Goal: Task Accomplishment & Management: Use online tool/utility

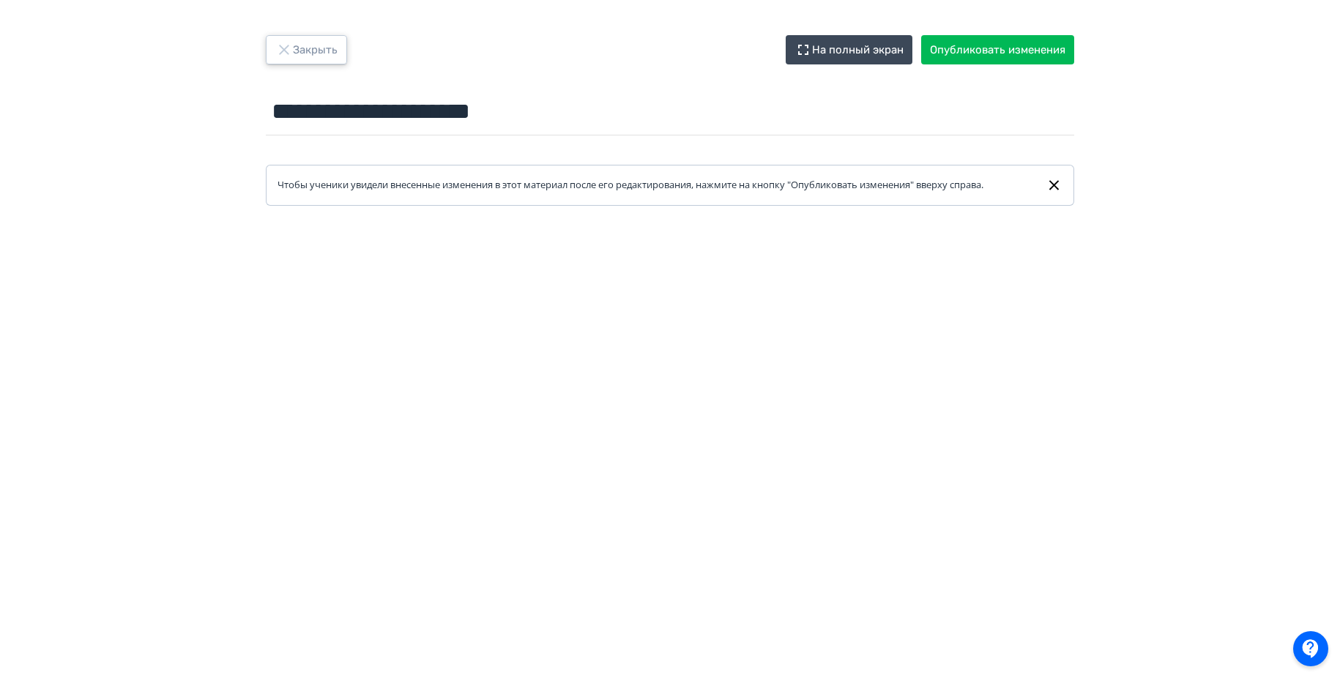
click at [291, 43] on icon "button" at bounding box center [284, 50] width 18 height 18
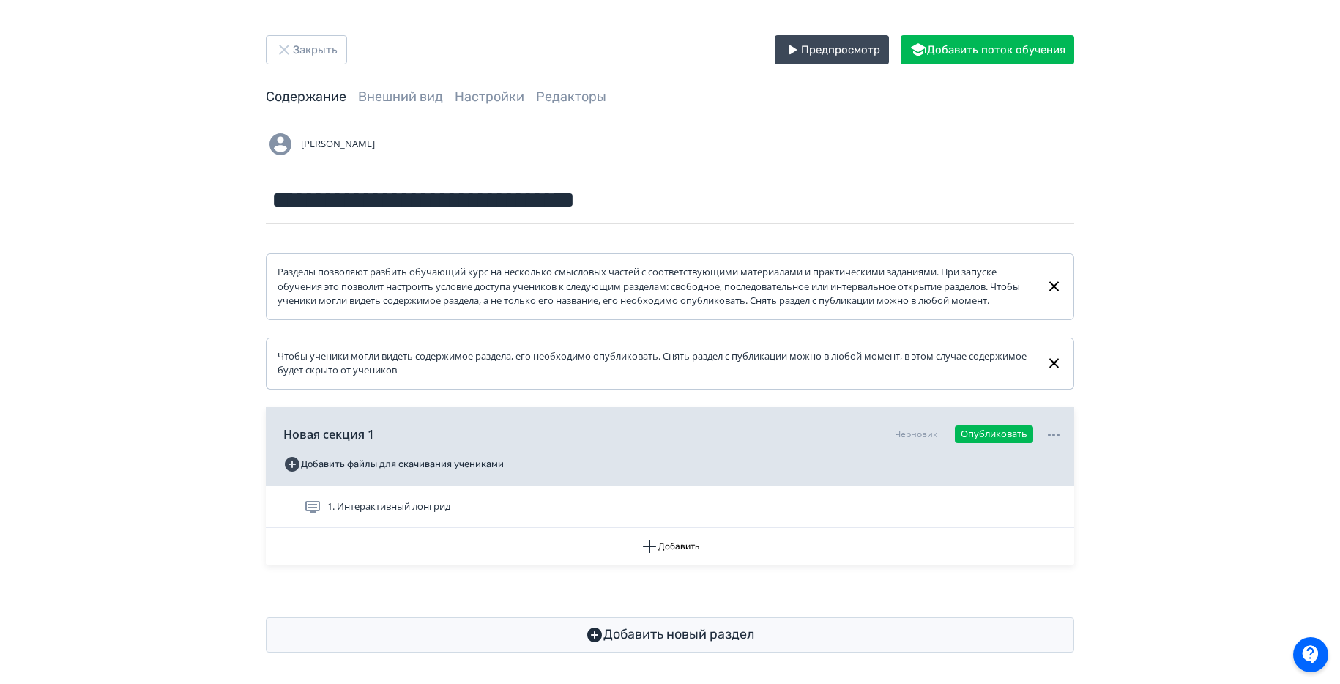
click at [639, 578] on div "Разделы позволяют разбить обучающий курс на несколько смысловых частей с соотве…" at bounding box center [670, 438] width 808 height 428
click at [635, 565] on button "Добавить" at bounding box center [670, 546] width 808 height 37
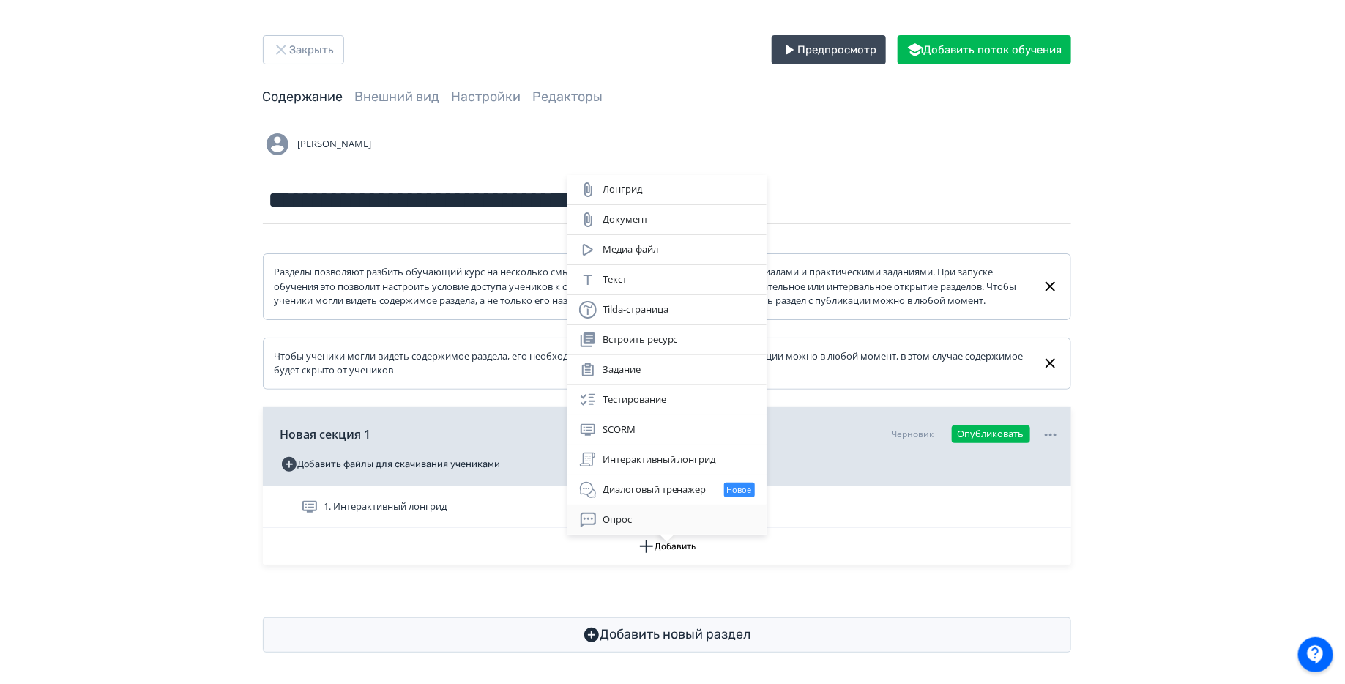
click at [608, 505] on div "Опрос" at bounding box center [667, 519] width 199 height 29
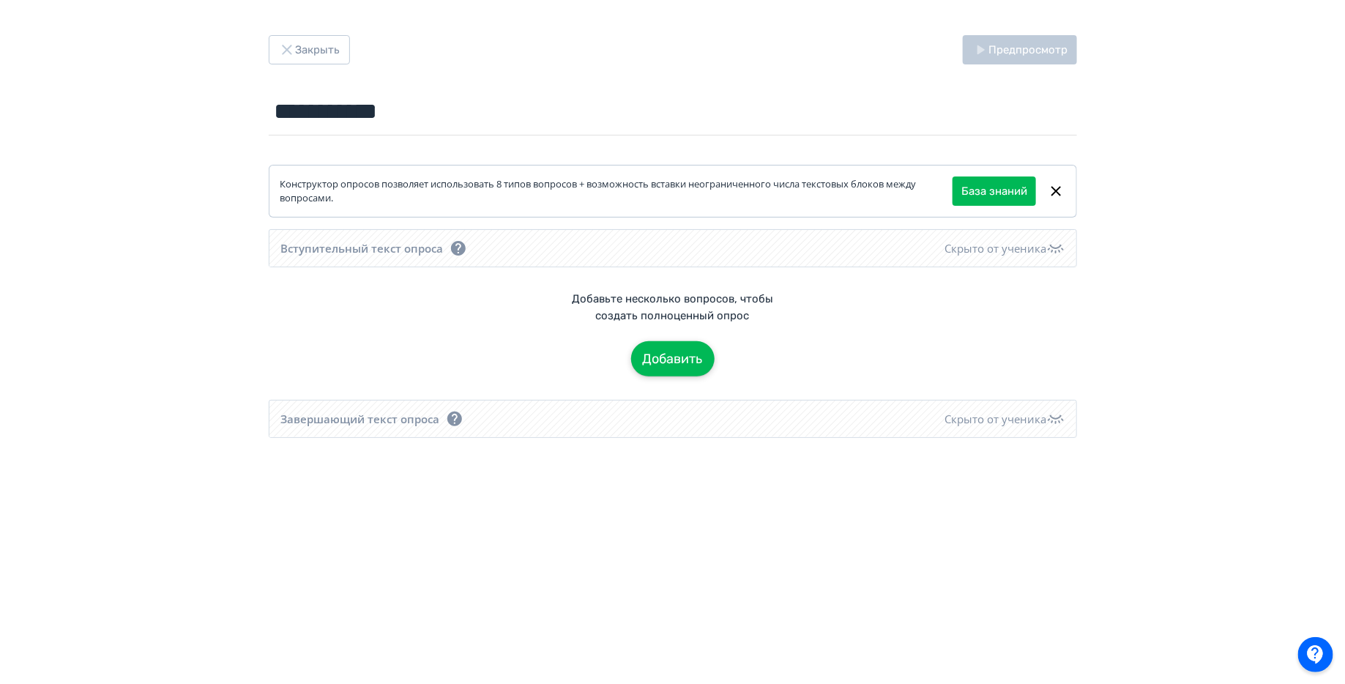
click at [667, 346] on button "Добавить" at bounding box center [672, 358] width 83 height 35
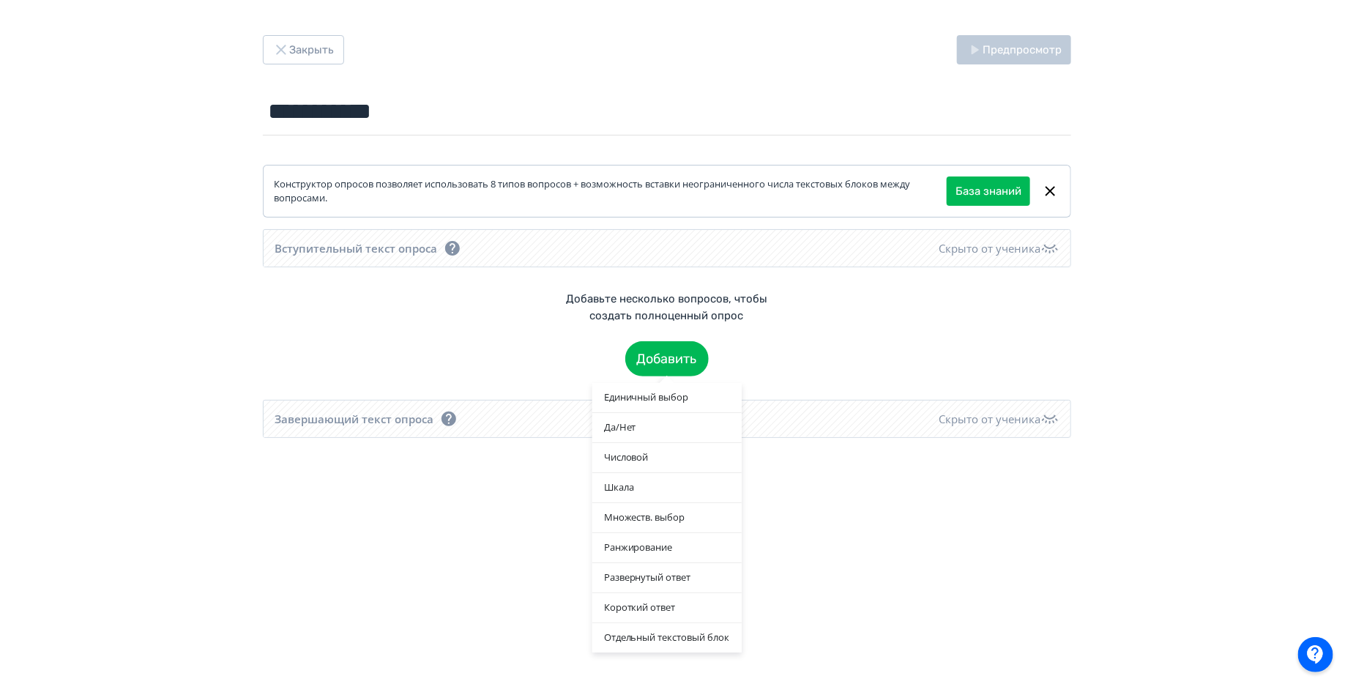
click at [518, 579] on div "Единичный выбор Да/[PERSON_NAME] Шкала Множеств. выбор Ранжирование Развернутый…" at bounding box center [672, 342] width 1345 height 684
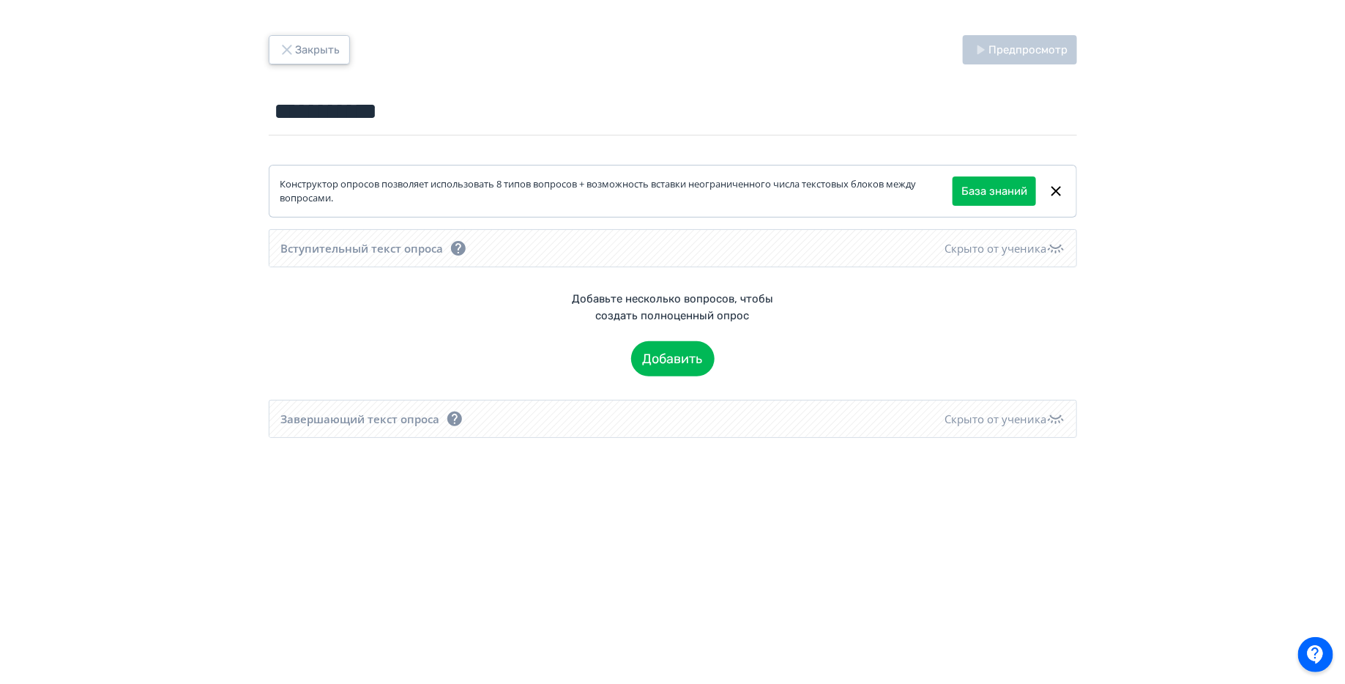
click at [298, 53] on button "Закрыть" at bounding box center [309, 49] width 81 height 29
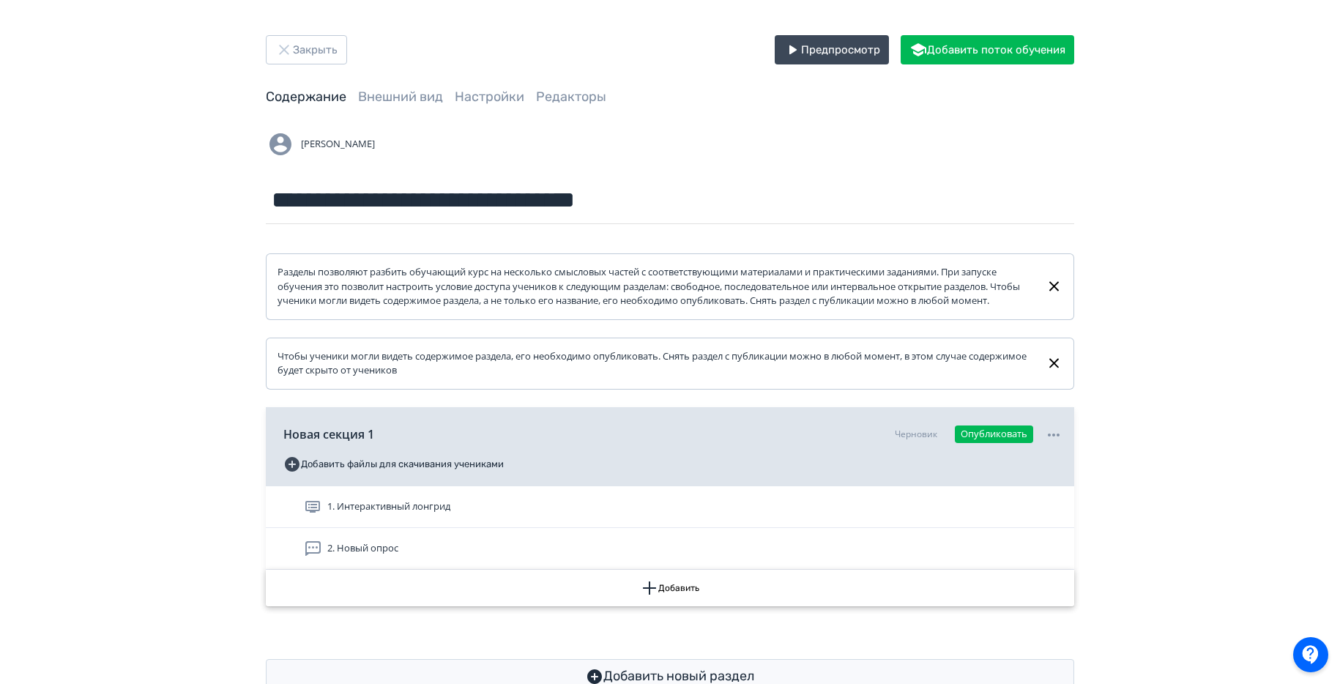
click at [512, 606] on button "Добавить" at bounding box center [670, 588] width 808 height 37
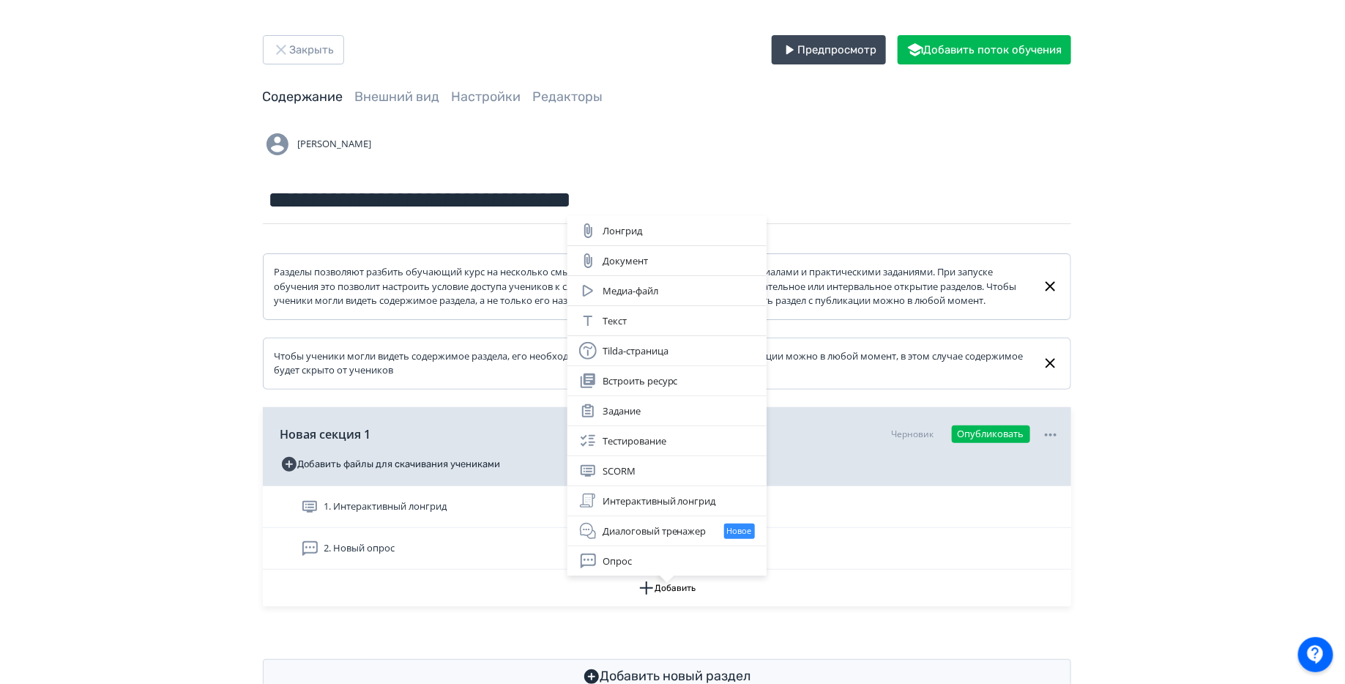
click at [667, 144] on div "Лонгрид Документ Медиа-файл Текст Tilda-страница Встроить ресурс Задание Тестир…" at bounding box center [672, 342] width 1345 height 684
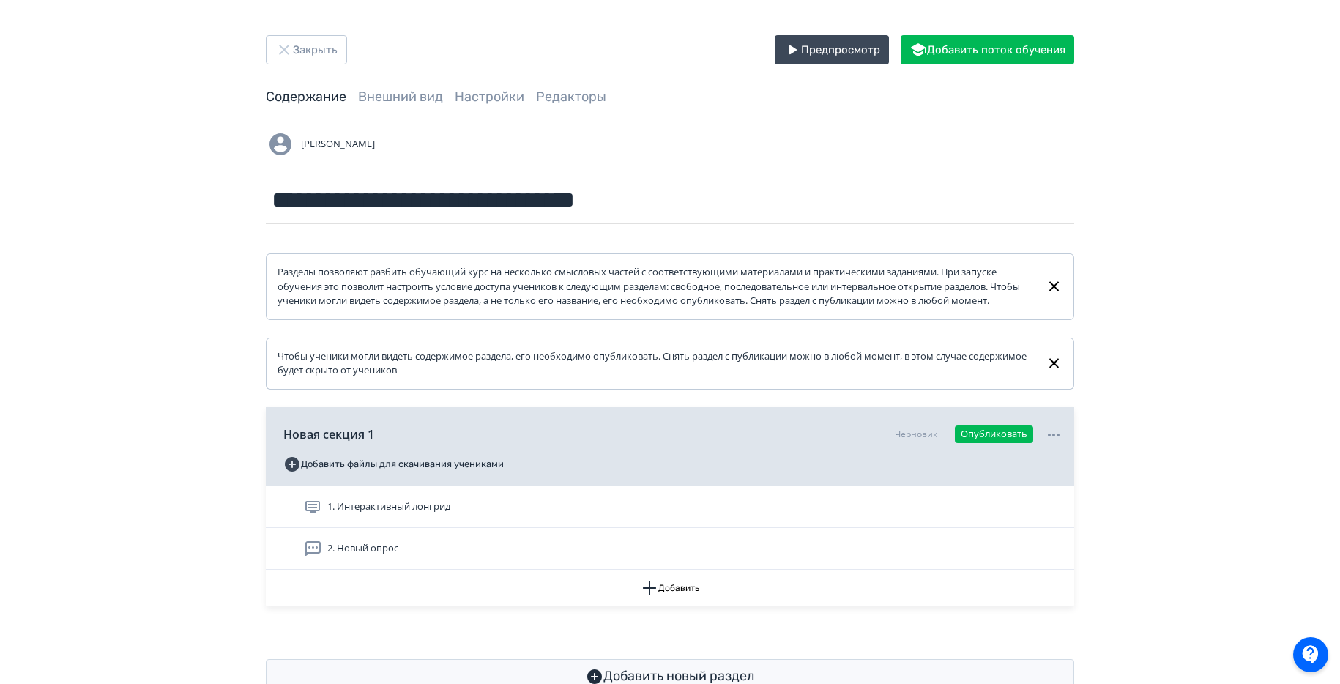
click at [293, 32] on div "**********" at bounding box center [670, 364] width 1340 height 729
click at [293, 33] on div "**********" at bounding box center [670, 364] width 1340 height 729
click at [293, 34] on div "**********" at bounding box center [670, 364] width 1340 height 729
click at [288, 51] on icon "button" at bounding box center [284, 50] width 18 height 18
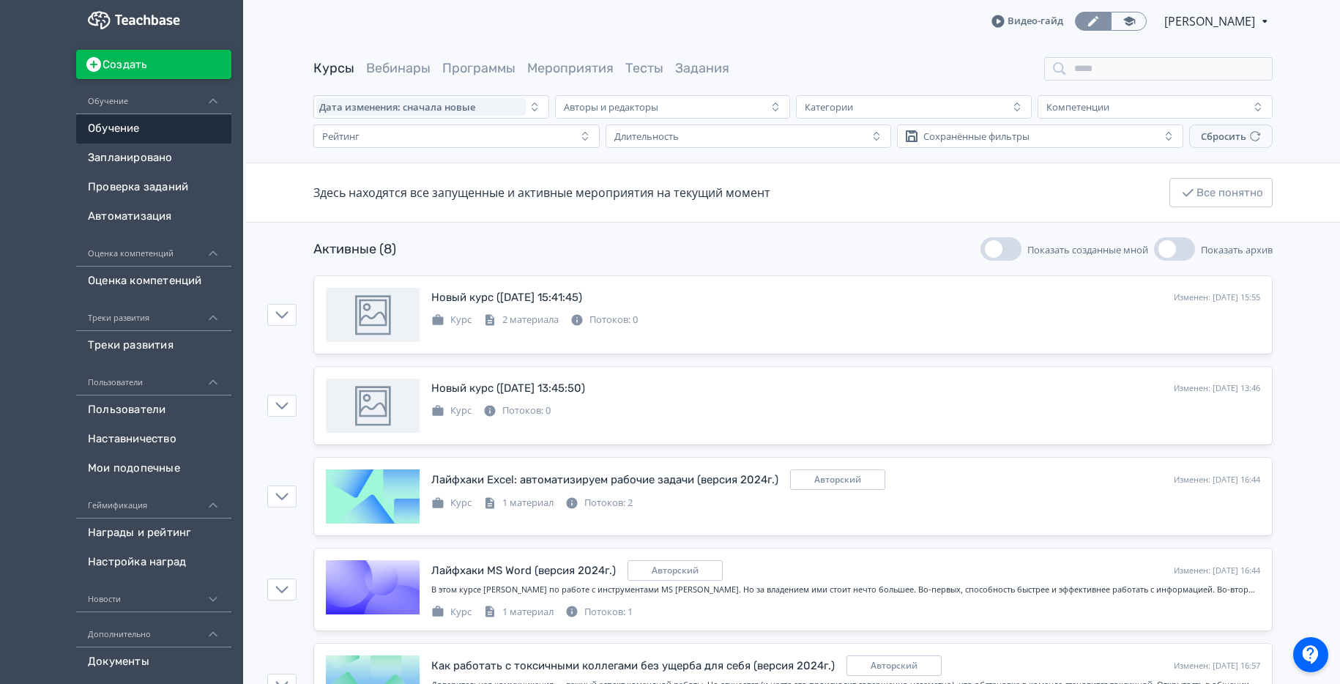
click at [210, 53] on button "Создать" at bounding box center [153, 64] width 155 height 29
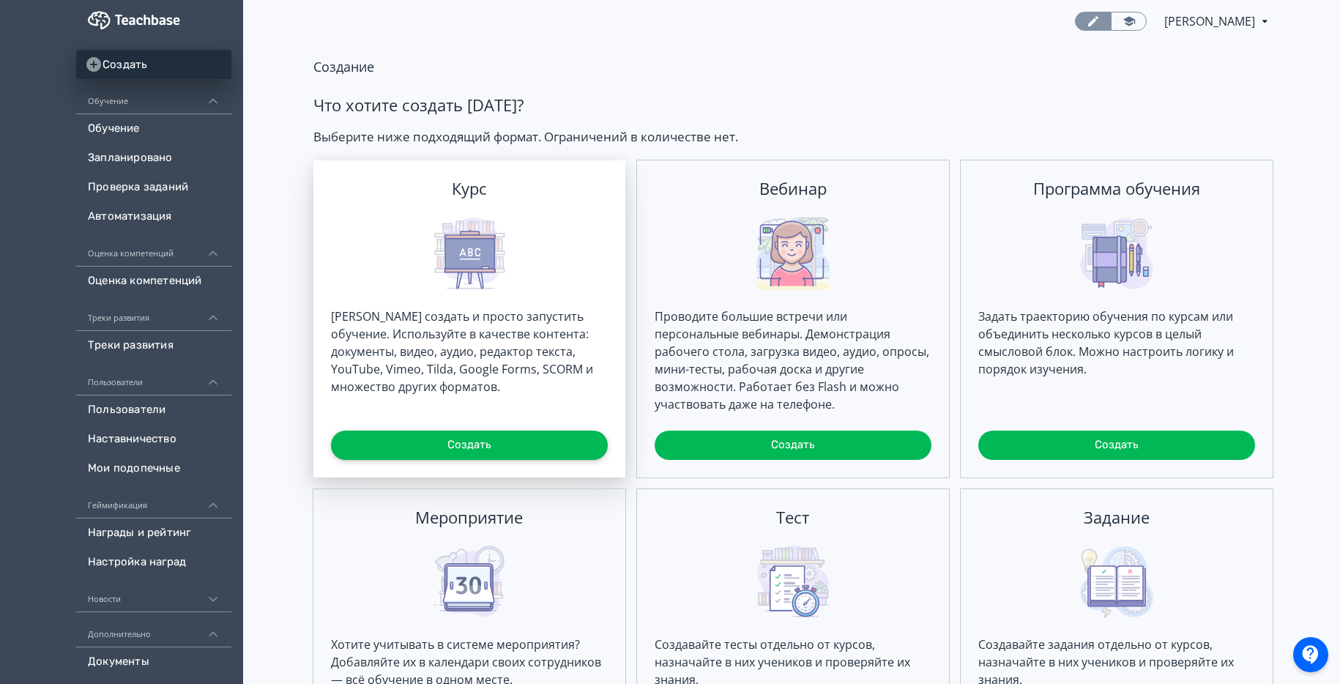
click at [530, 453] on button "Создать" at bounding box center [469, 445] width 277 height 29
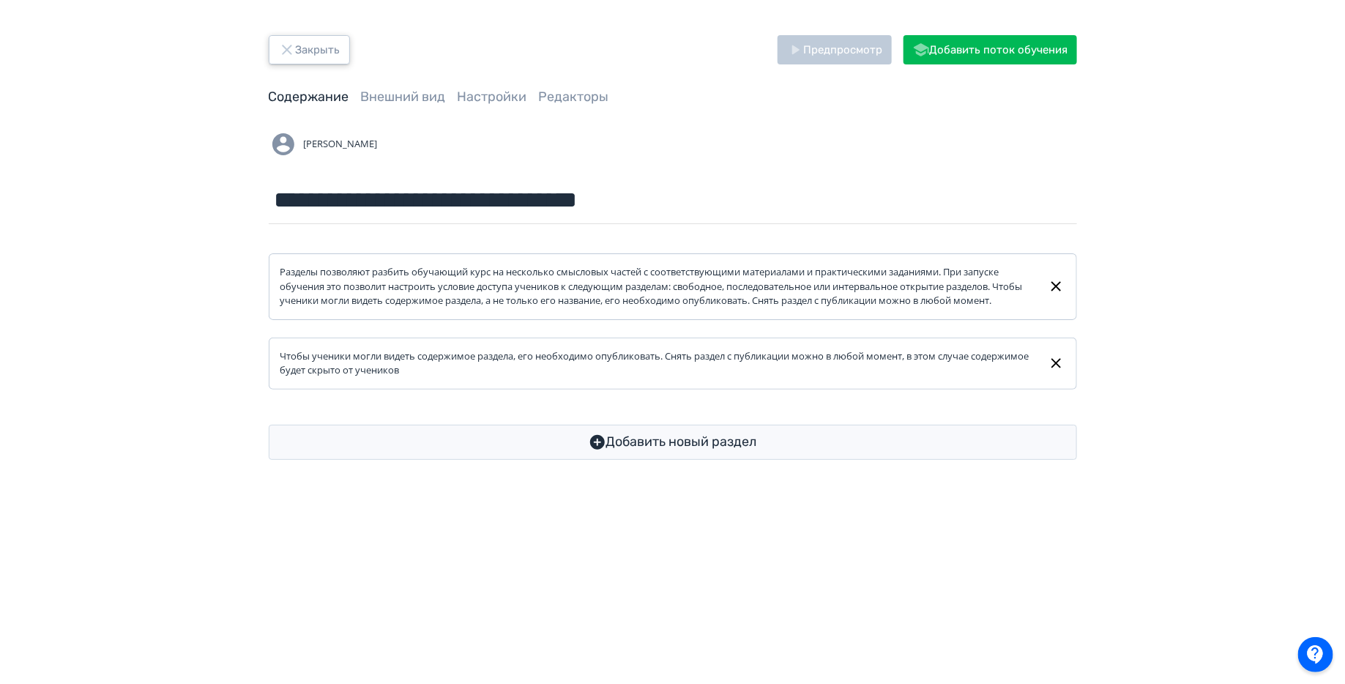
click at [306, 48] on button "Закрыть" at bounding box center [309, 49] width 81 height 29
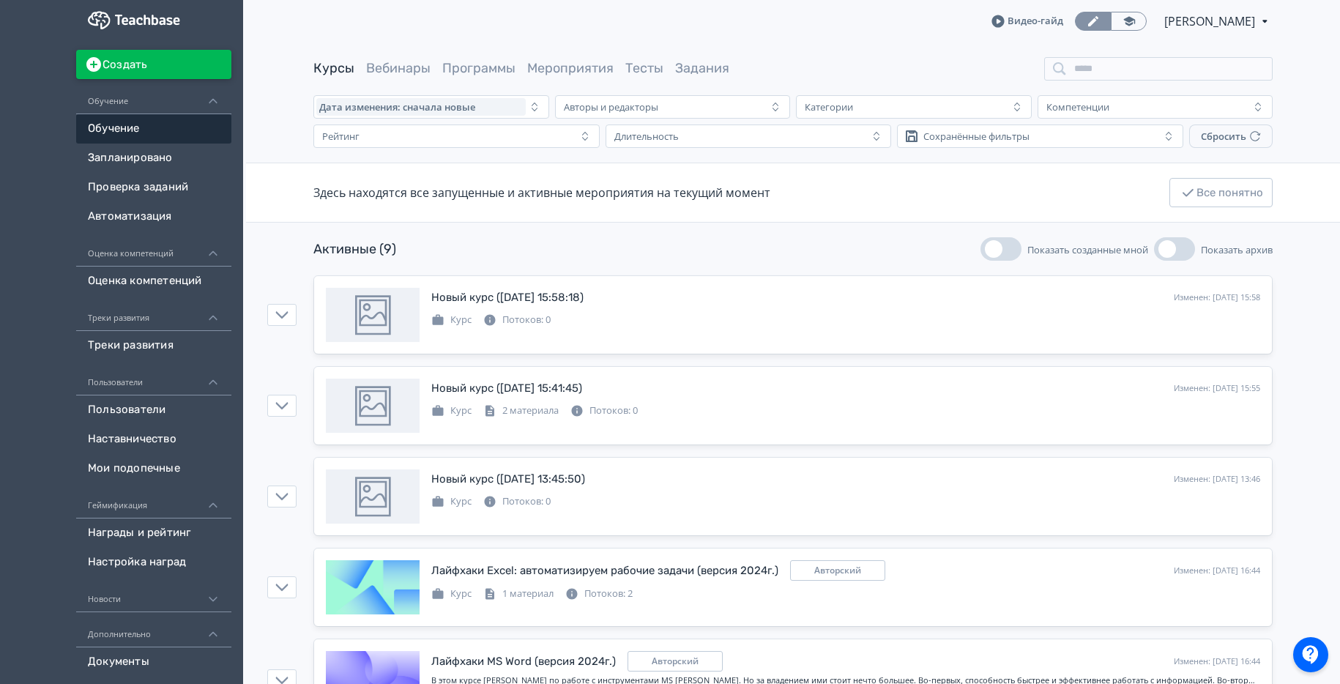
click at [163, 61] on button "Создать" at bounding box center [153, 64] width 155 height 29
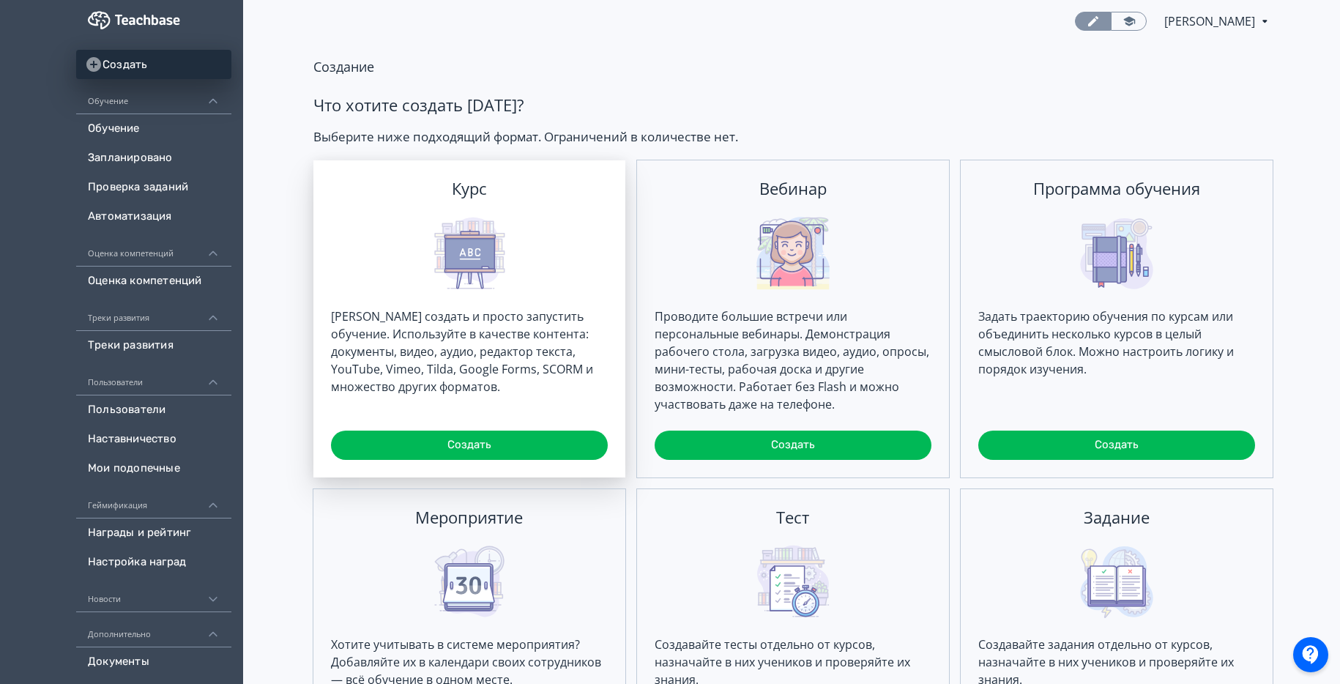
click at [381, 316] on div "[PERSON_NAME] создать и просто запустить обучение. Используйте в качестве конте…" at bounding box center [469, 352] width 277 height 88
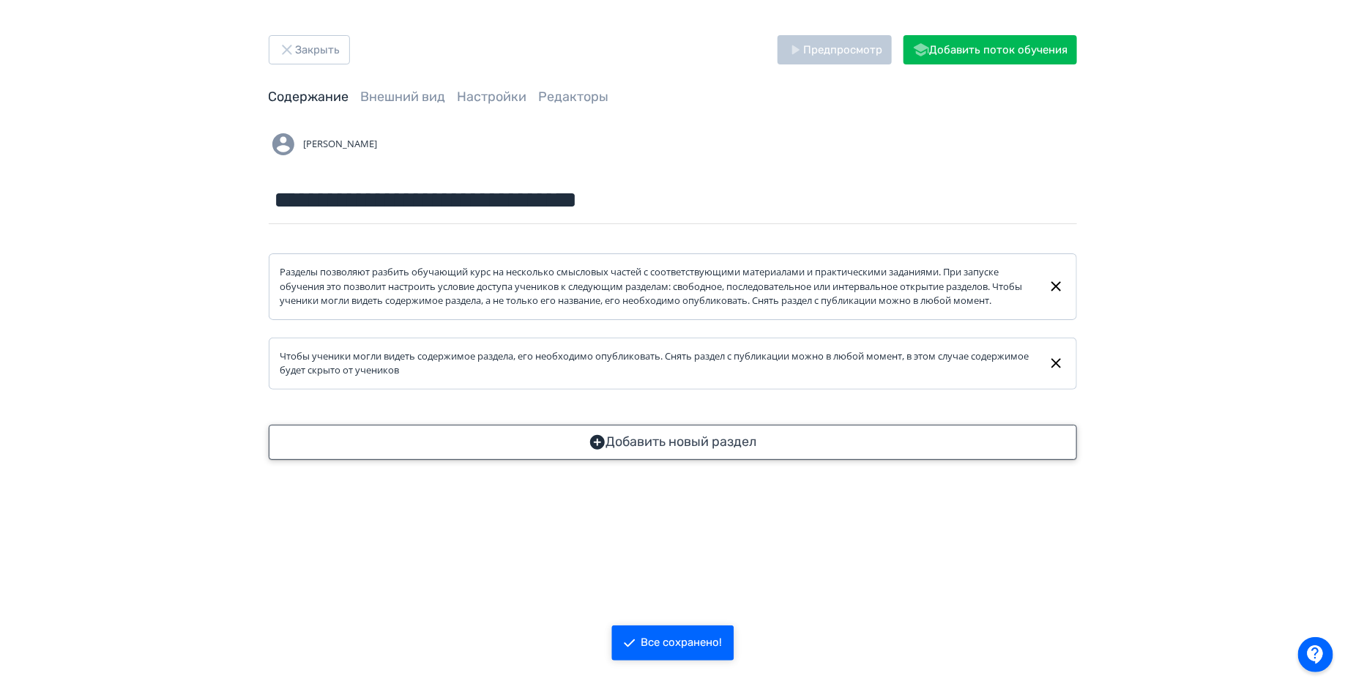
click at [535, 452] on button "Добавить новый раздел" at bounding box center [673, 442] width 808 height 35
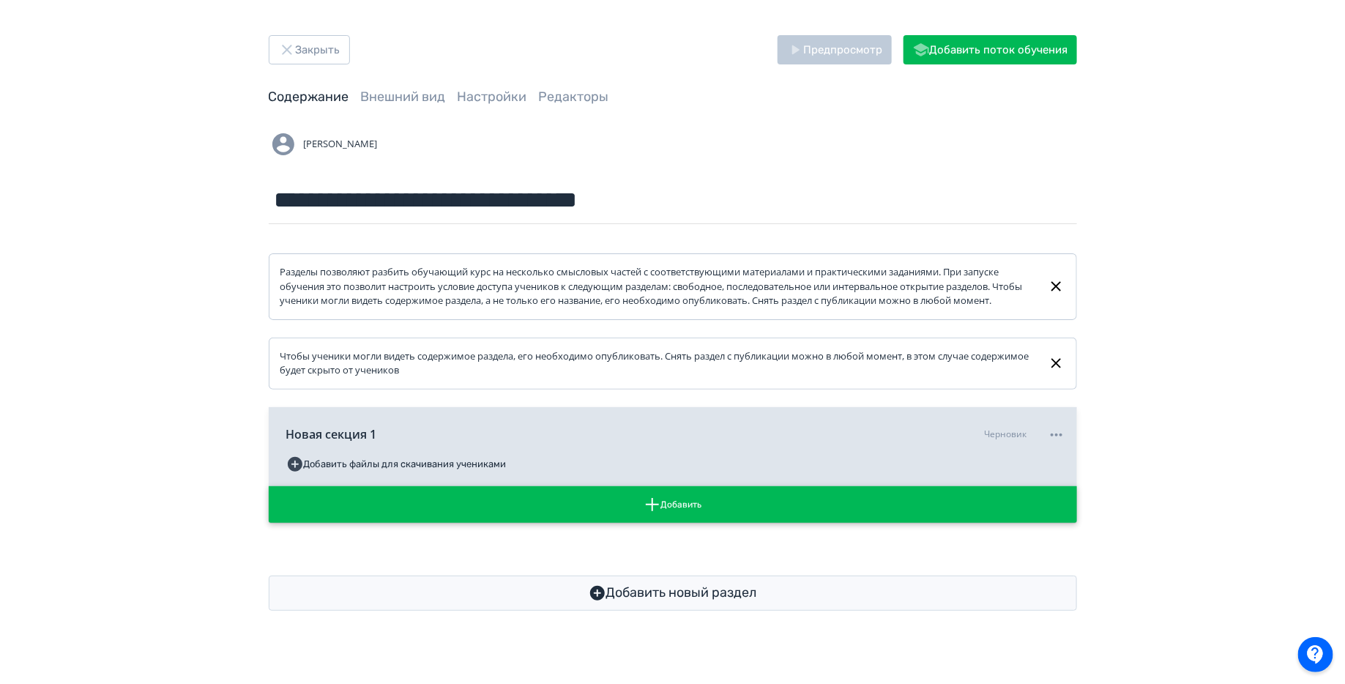
click at [565, 511] on button "Добавить" at bounding box center [673, 504] width 808 height 37
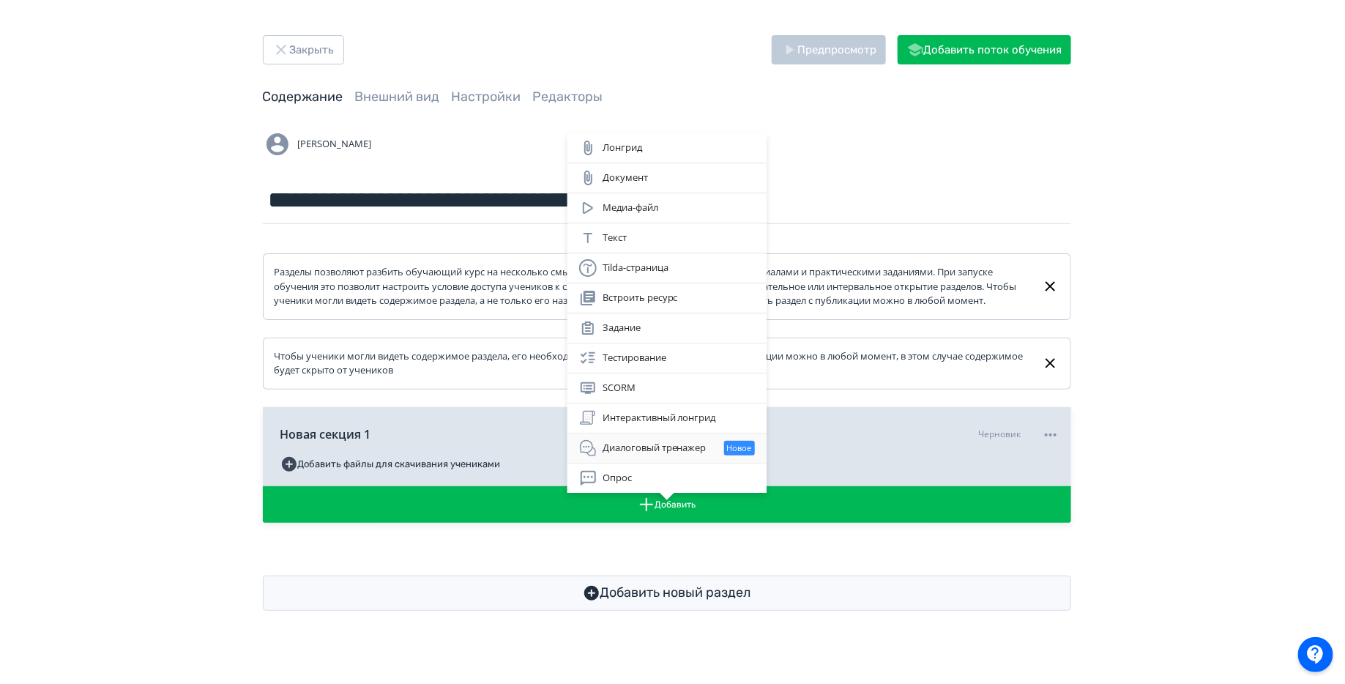
click at [587, 450] on icon at bounding box center [588, 448] width 18 height 18
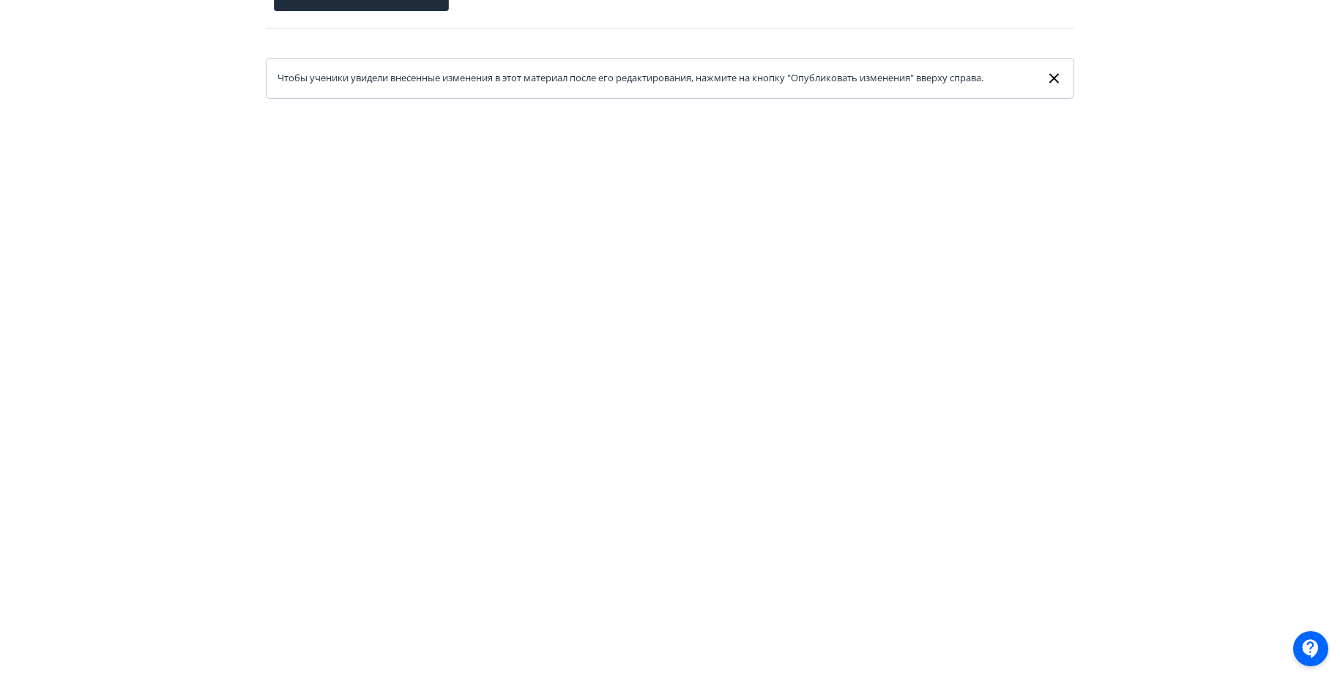
scroll to position [0, 1]
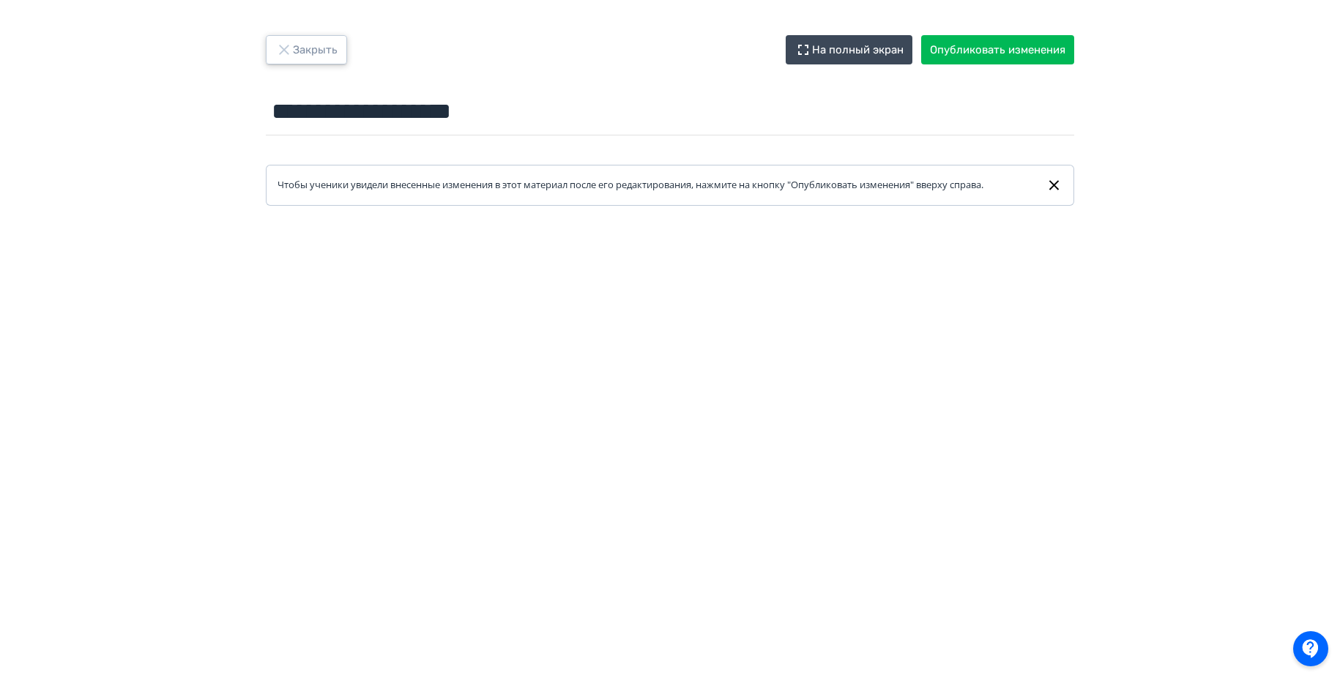
click at [331, 48] on button "Закрыть" at bounding box center [306, 49] width 81 height 29
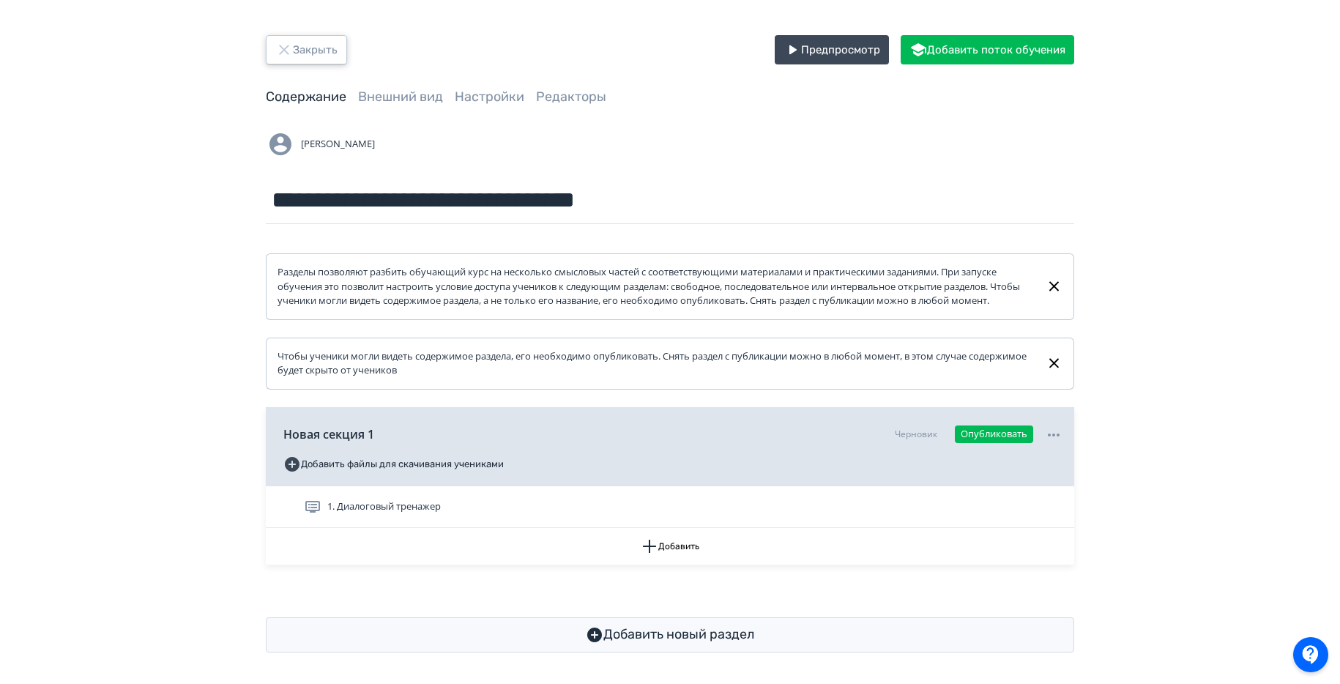
click at [331, 49] on button "Закрыть" at bounding box center [306, 49] width 81 height 29
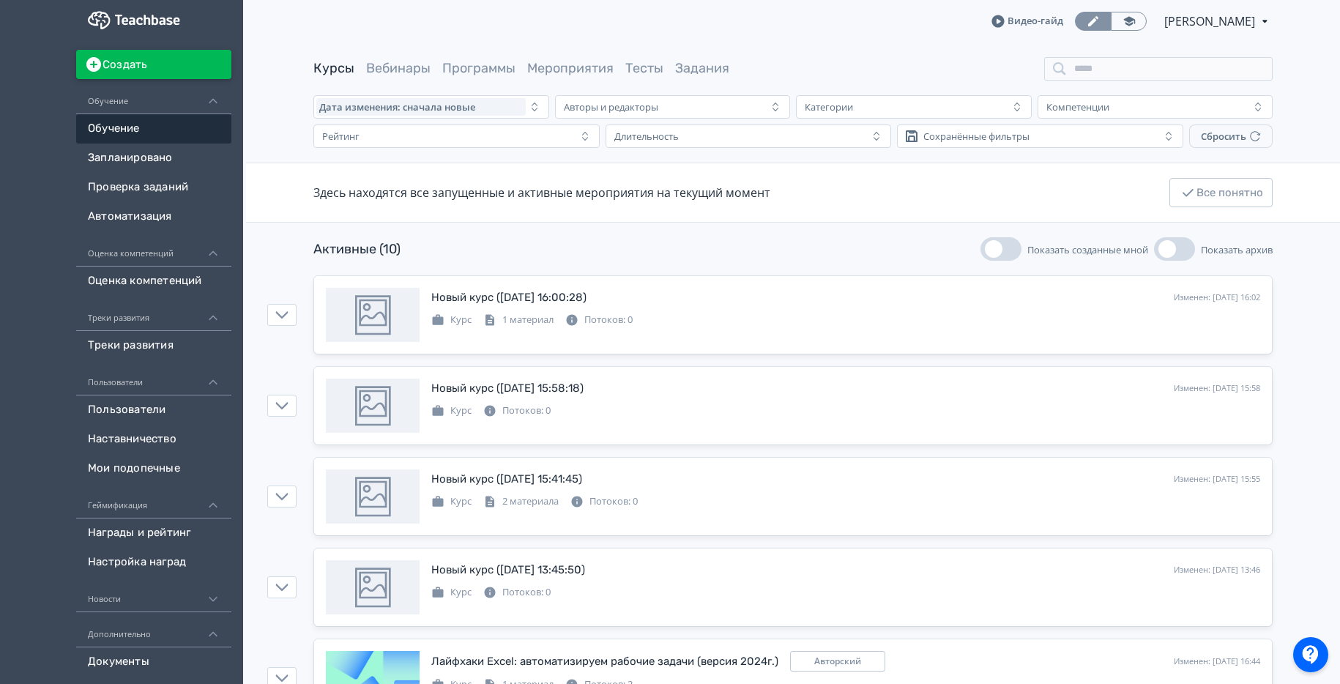
click at [131, 71] on button "Создать" at bounding box center [153, 64] width 155 height 29
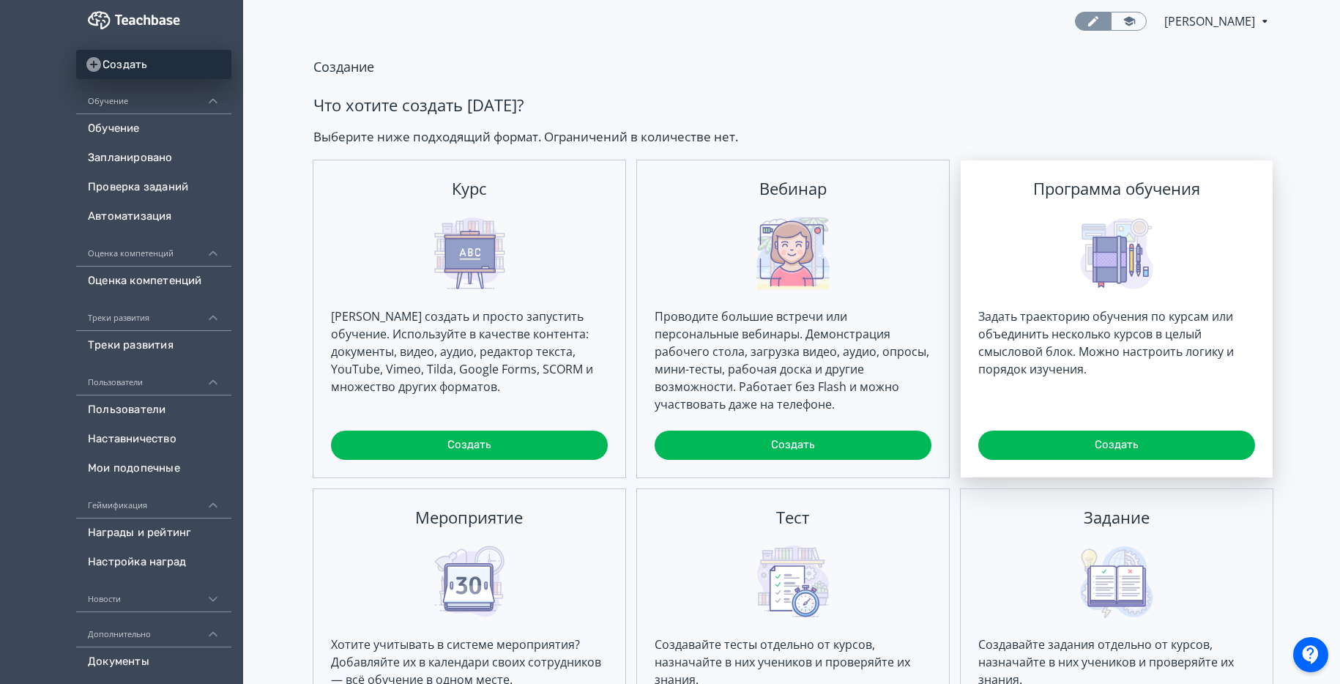
click at [1014, 276] on div "Программа обучения Задать траекторию обучения по курсам или объединить нескольк…" at bounding box center [1117, 318] width 312 height 317
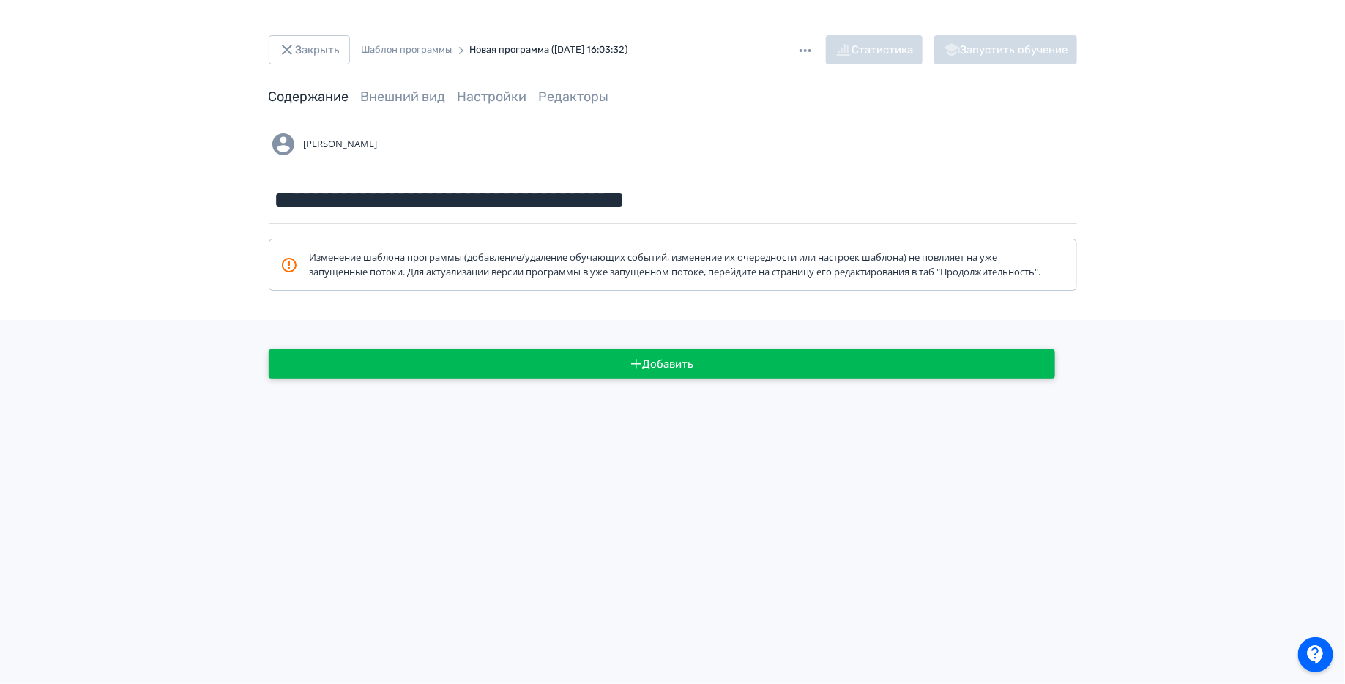
click at [527, 372] on button "Добавить" at bounding box center [662, 363] width 787 height 29
click at [819, 454] on div "Курс Вебинар Мероприятие Тест Задание" at bounding box center [672, 342] width 1345 height 684
click at [767, 401] on div "Добавить" at bounding box center [673, 499] width 879 height 300
click at [747, 350] on div "Добавить" at bounding box center [672, 502] width 1345 height 364
click at [734, 393] on div "Добавить" at bounding box center [673, 499] width 879 height 300
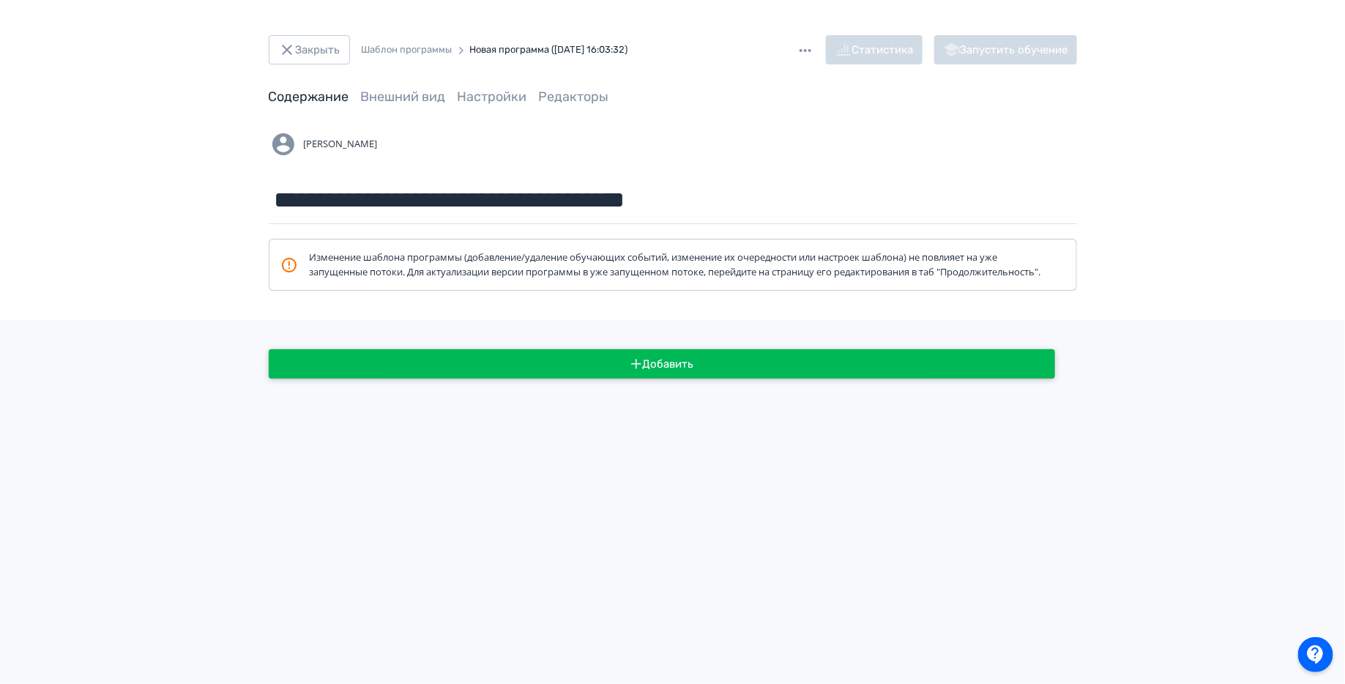
click at [737, 379] on button "Добавить" at bounding box center [662, 363] width 787 height 29
click at [265, 29] on div "Курс Вебинар Мероприятие Тест Задание" at bounding box center [672, 342] width 1345 height 684
click at [300, 51] on button "Закрыть" at bounding box center [309, 49] width 81 height 29
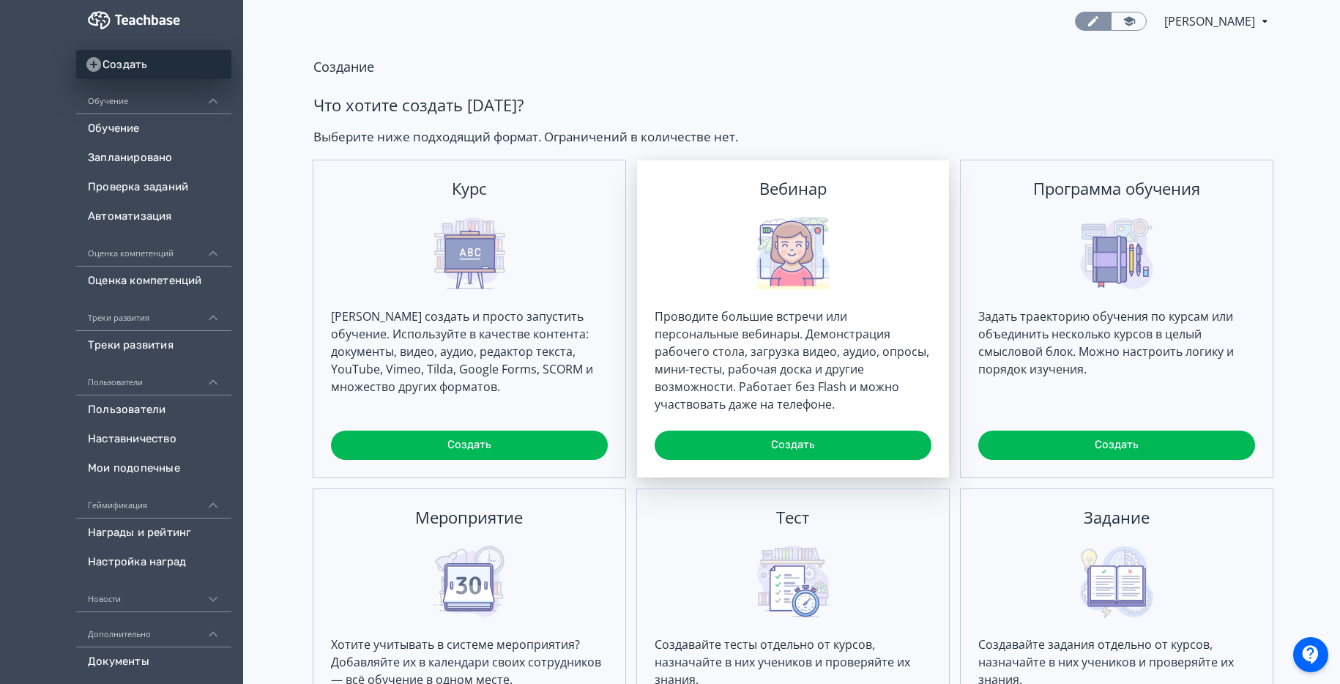
click at [774, 425] on div "Вебинар Проводите большие встречи или персональные вебинары. Демонстрация рабоч…" at bounding box center [793, 318] width 312 height 317
